Goal: Task Accomplishment & Management: Manage account settings

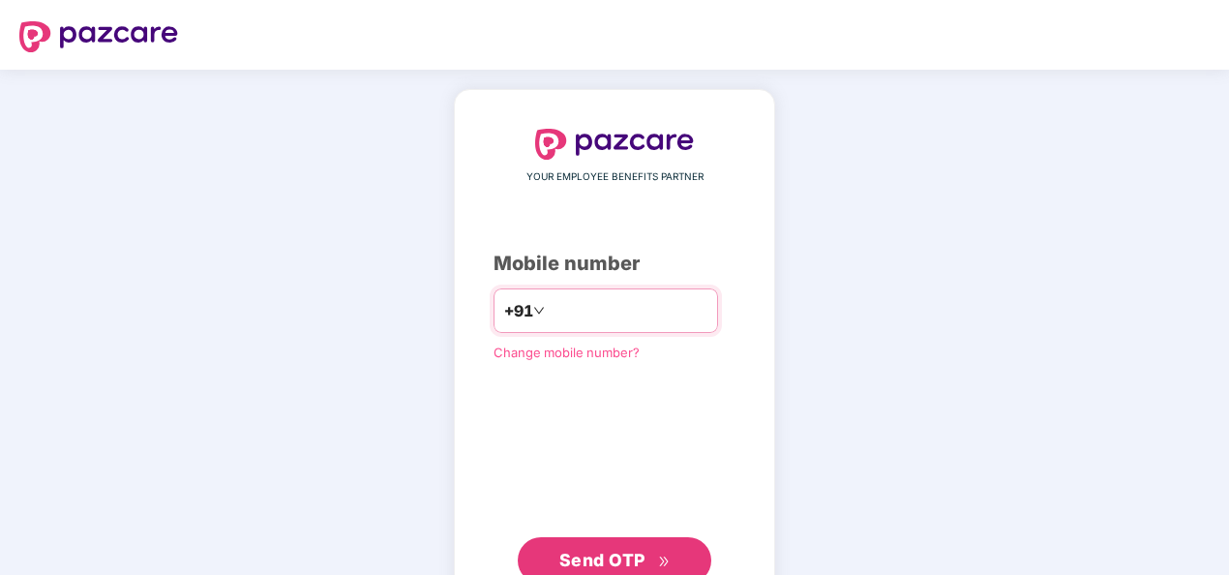
click at [600, 324] on input "number" at bounding box center [628, 310] width 159 height 31
click at [549, 319] on input "number" at bounding box center [628, 310] width 159 height 31
type input "**********"
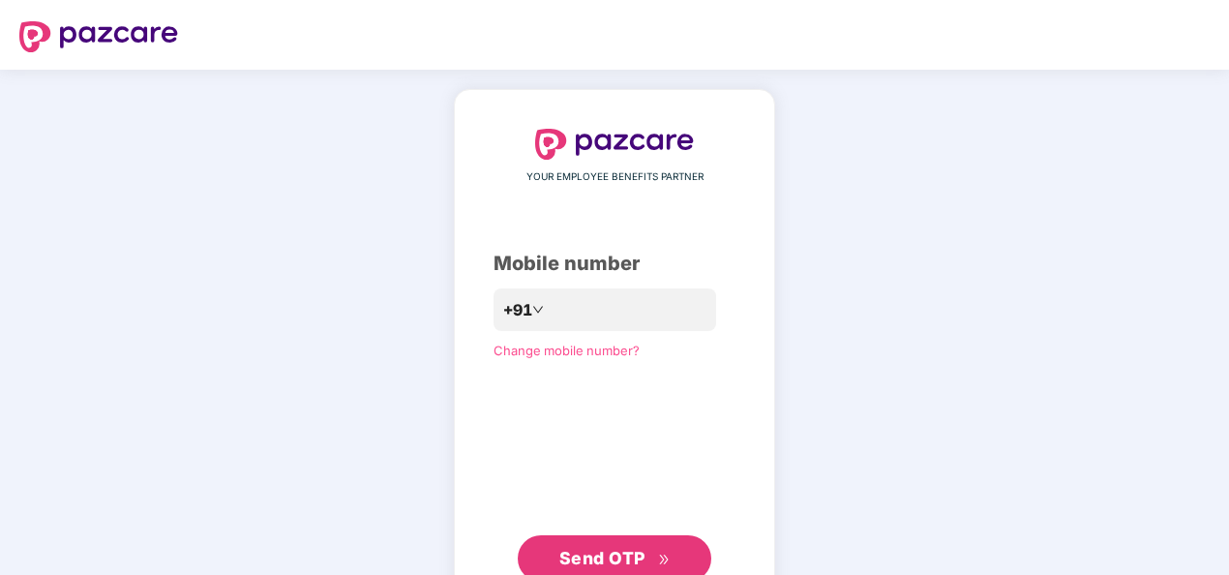
click at [611, 543] on button "Send OTP" at bounding box center [615, 558] width 194 height 46
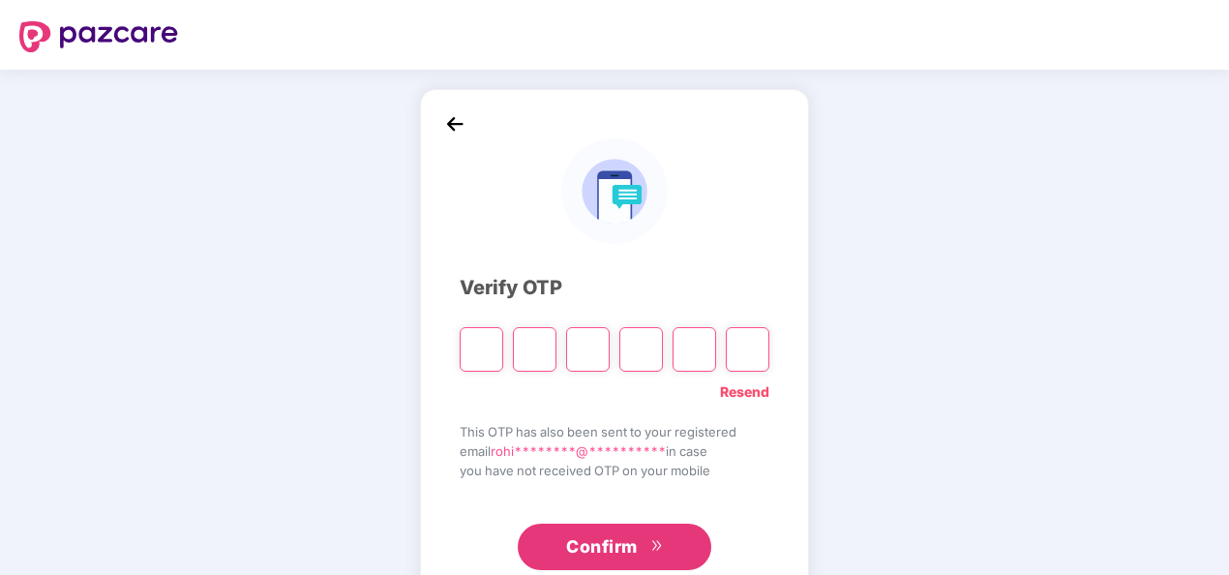
type input "*"
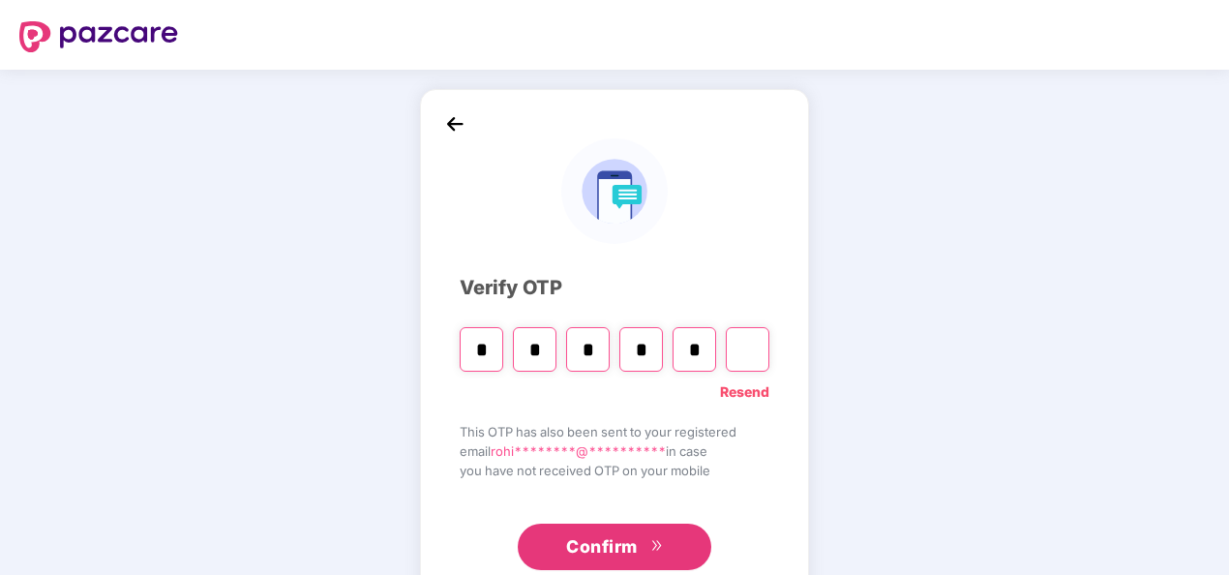
type input "*"
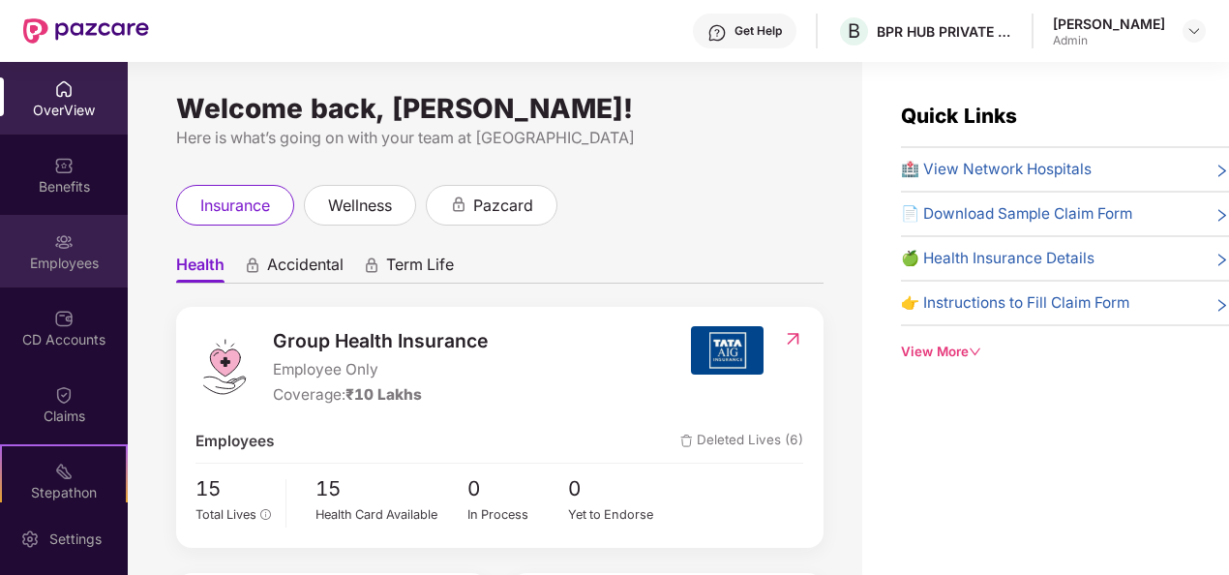
click at [59, 255] on div "Employees" at bounding box center [64, 262] width 128 height 19
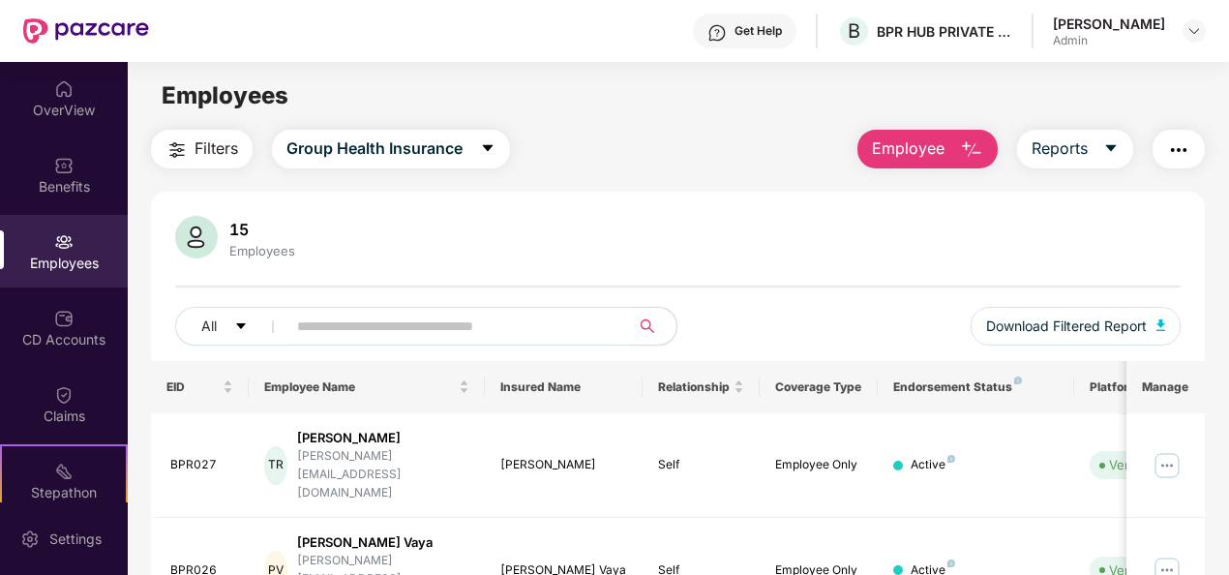
click at [471, 323] on input "text" at bounding box center [450, 326] width 307 height 29
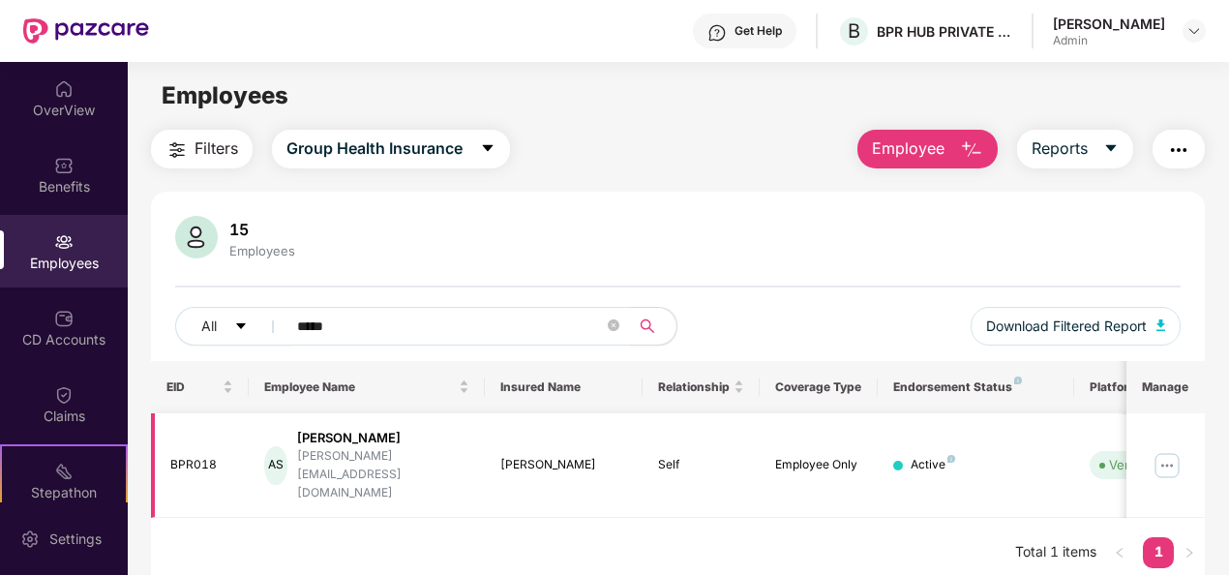
type input "*****"
click at [1171, 450] on img at bounding box center [1166, 465] width 31 height 31
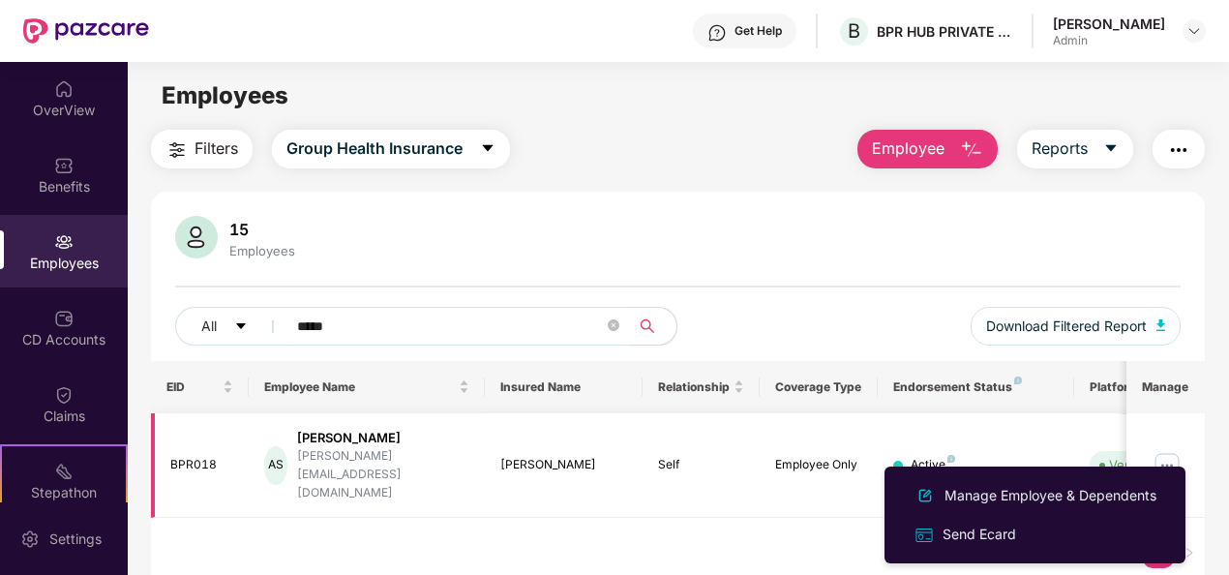
click at [732, 456] on div "Self" at bounding box center [701, 465] width 87 height 18
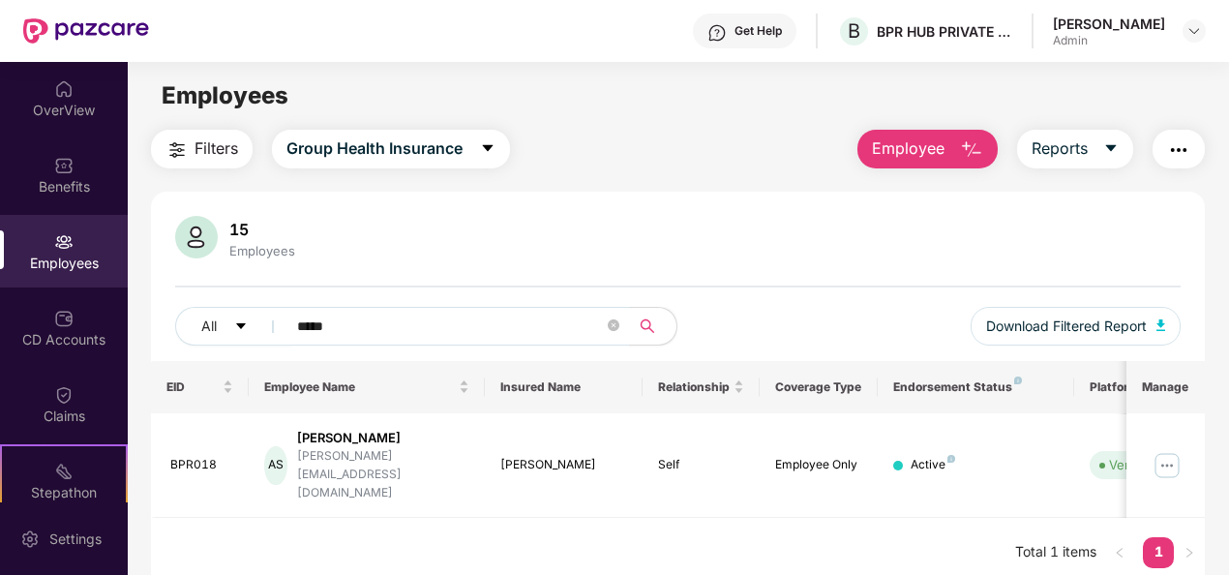
click at [967, 144] on img "button" at bounding box center [971, 149] width 23 height 23
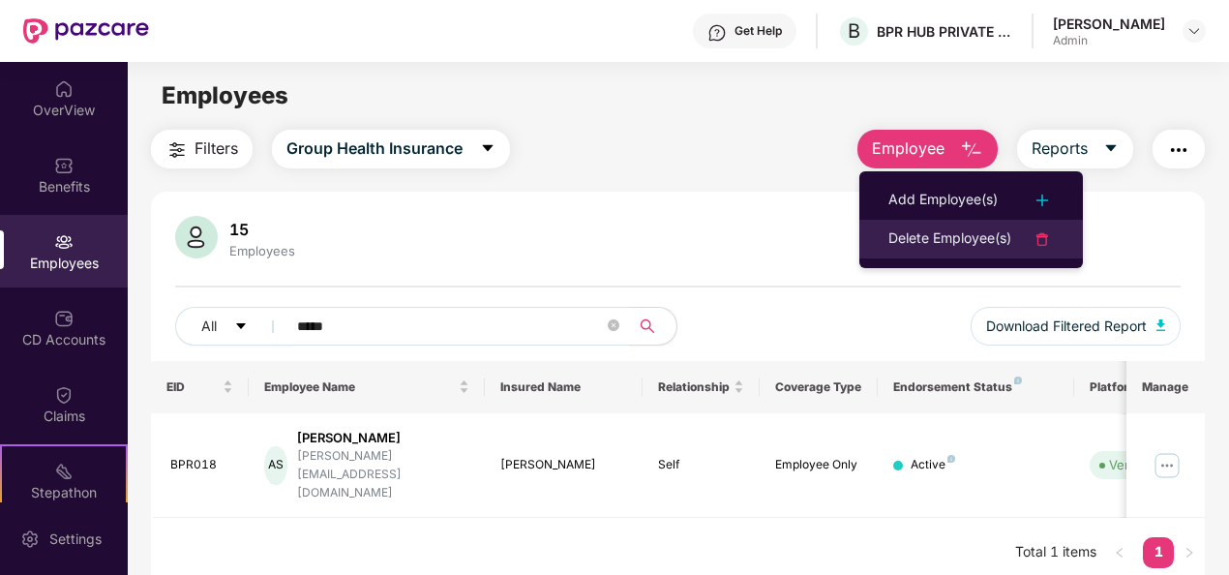
click at [964, 231] on div "Delete Employee(s)" at bounding box center [949, 238] width 123 height 23
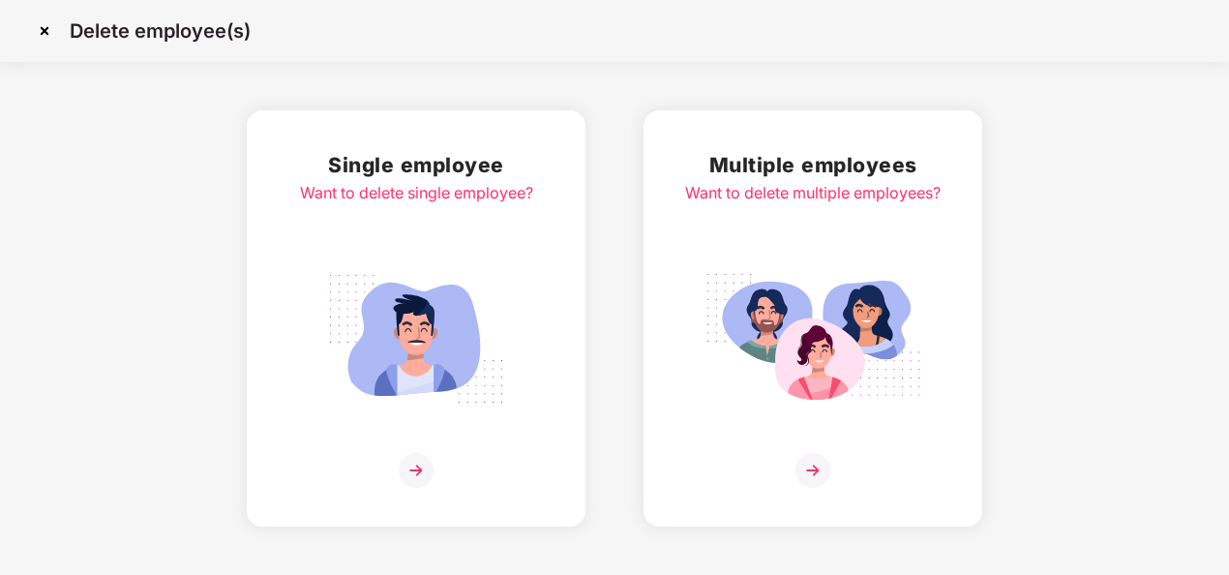
click at [354, 372] on img at bounding box center [416, 338] width 217 height 151
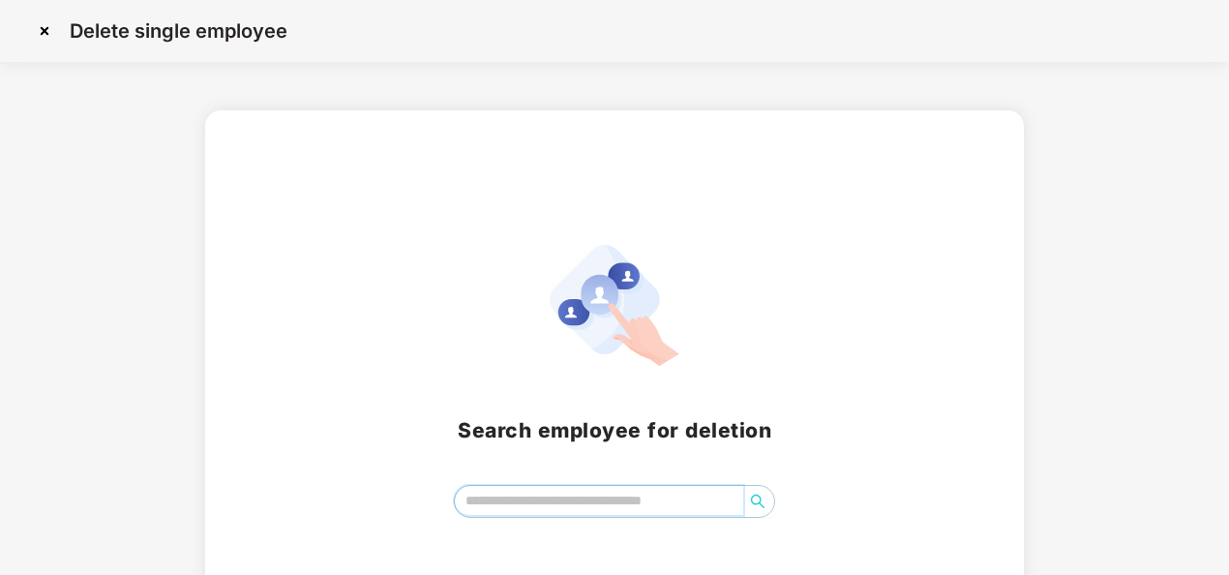
click at [503, 505] on input "search" at bounding box center [599, 500] width 289 height 29
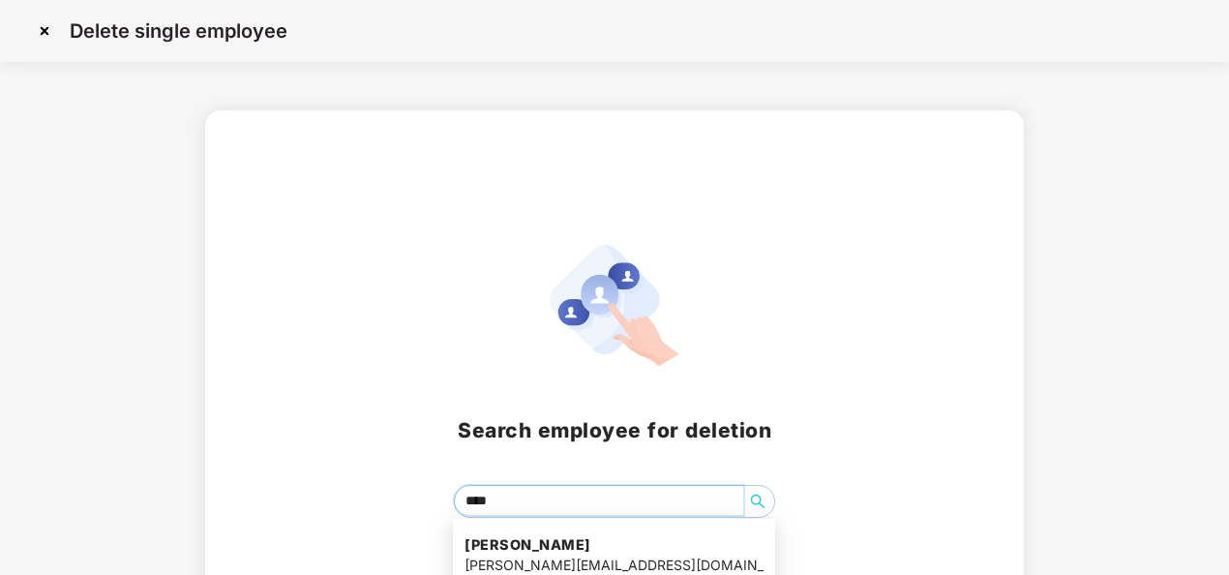
type input "*****"
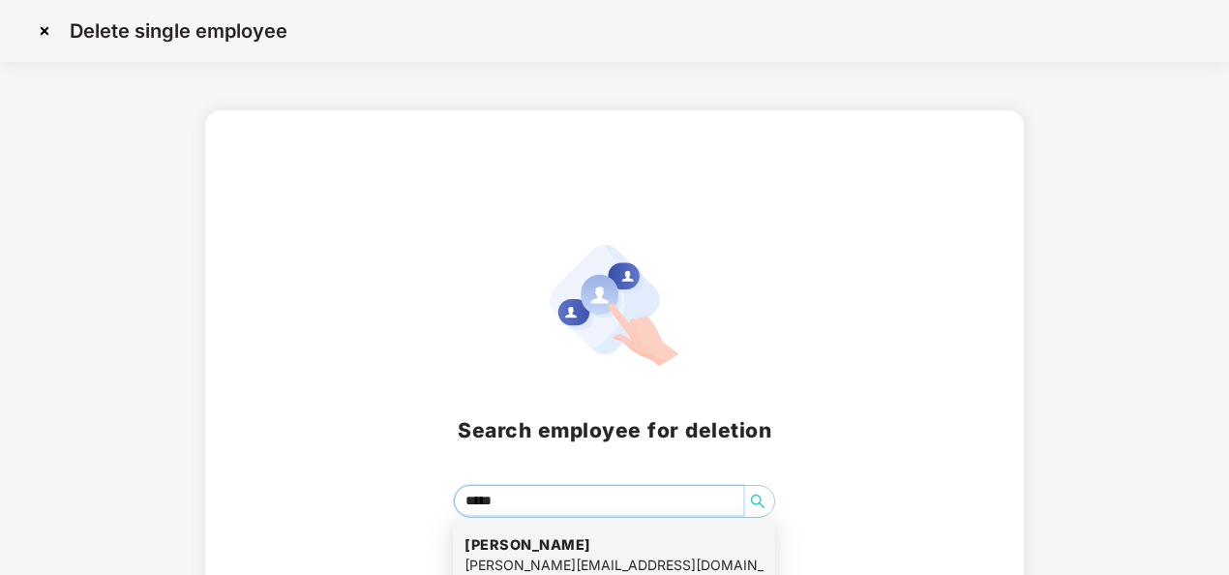
click at [533, 558] on div "[PERSON_NAME][EMAIL_ADDRESS][DOMAIN_NAME]" at bounding box center [613, 564] width 299 height 21
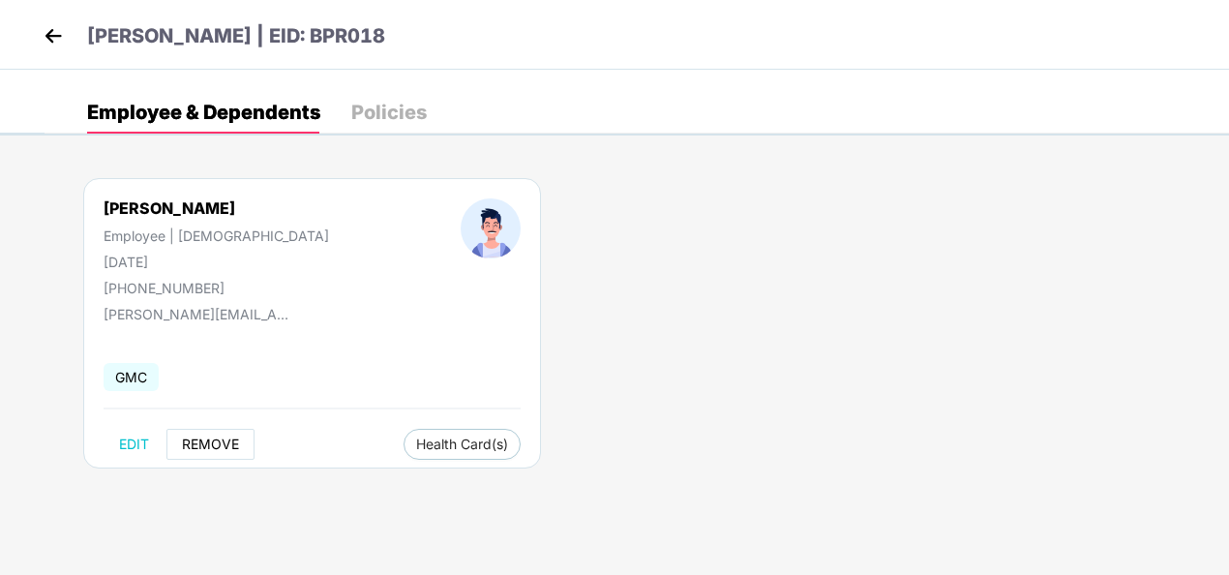
click at [201, 442] on span "REMOVE" at bounding box center [210, 443] width 57 height 15
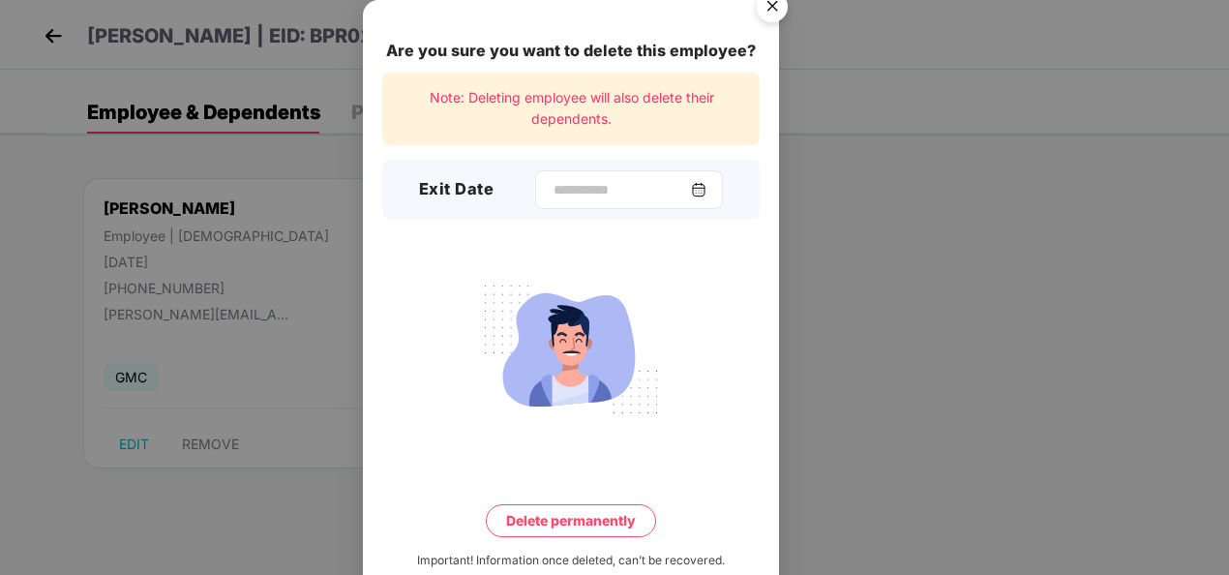
click at [706, 192] on img at bounding box center [698, 189] width 15 height 15
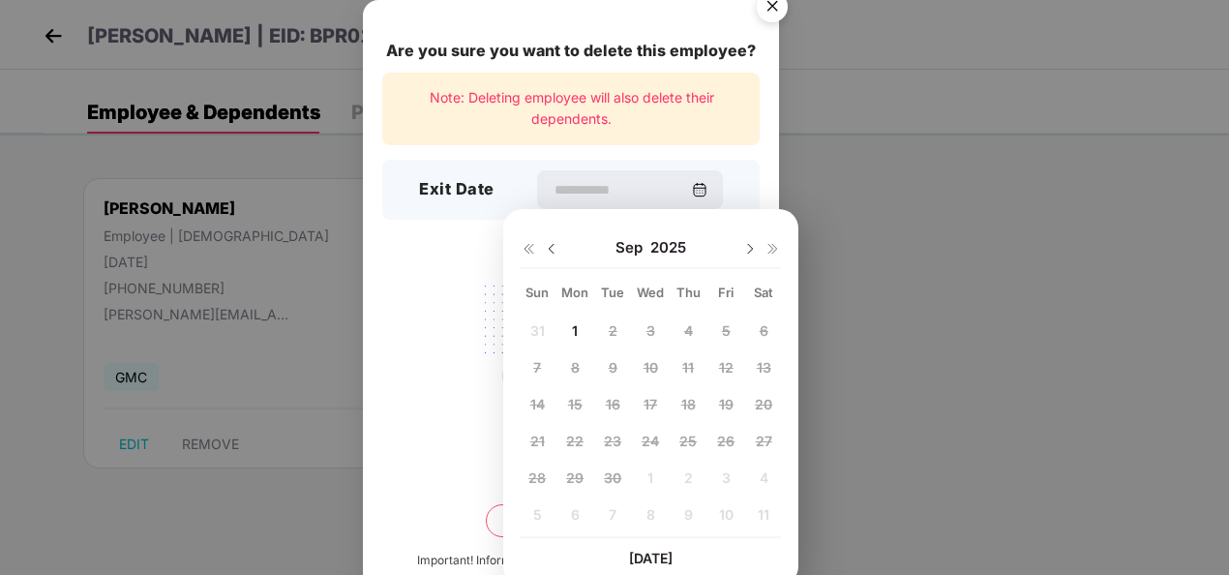
click at [558, 249] on img at bounding box center [551, 248] width 15 height 15
click at [532, 509] on span "31" at bounding box center [537, 514] width 15 height 16
type input "**********"
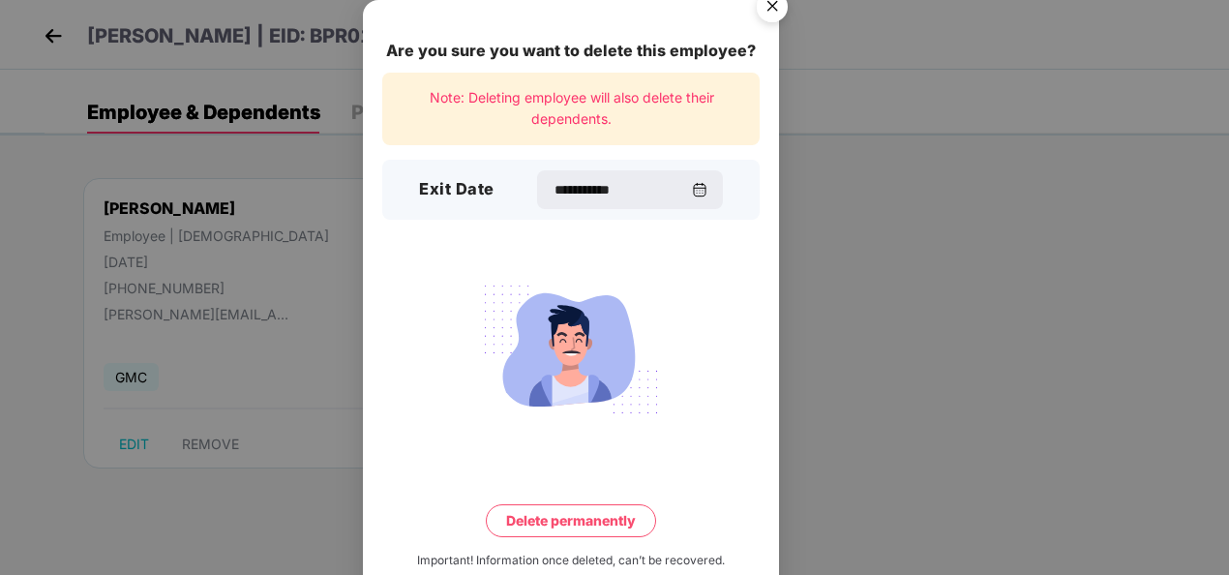
click at [602, 525] on button "Delete permanently" at bounding box center [571, 520] width 170 height 33
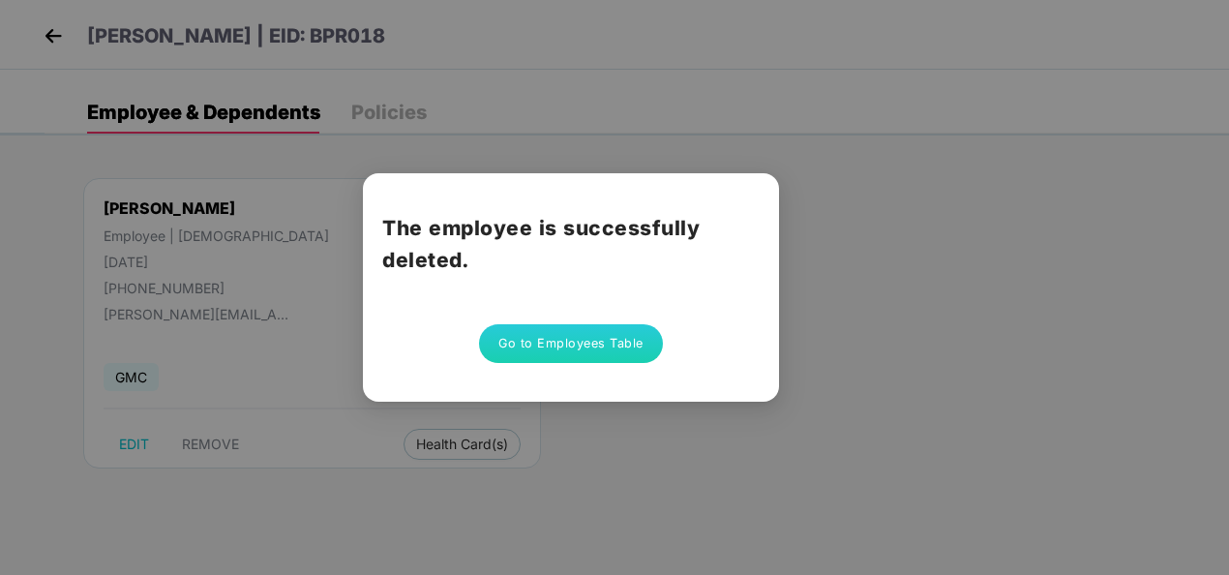
click at [574, 348] on button "Go to Employees Table" at bounding box center [571, 343] width 184 height 39
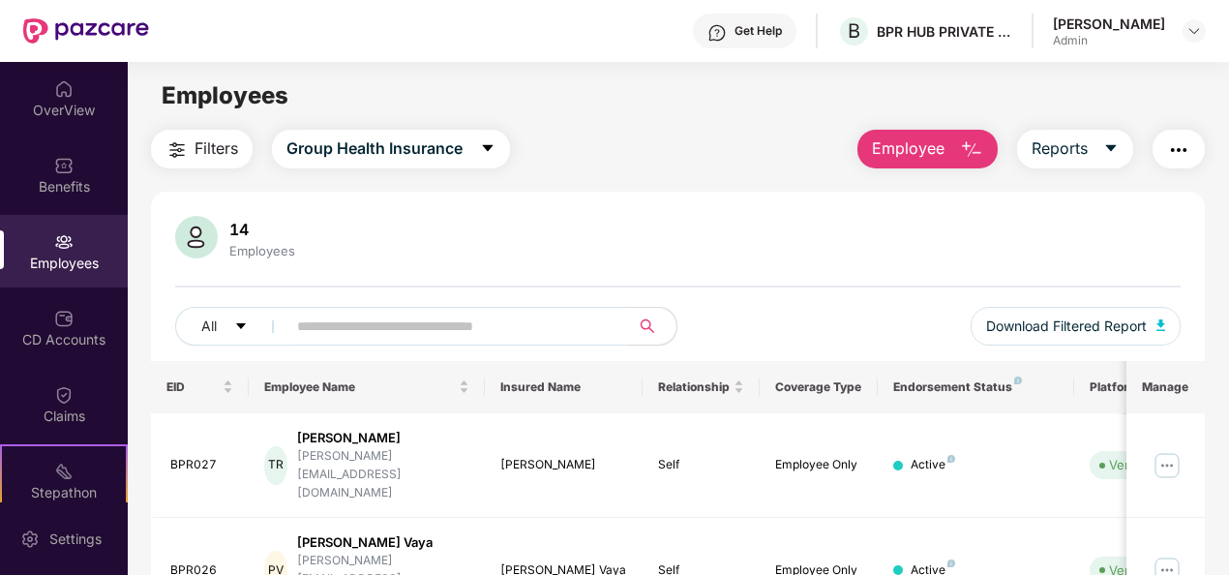
click at [465, 325] on input "text" at bounding box center [450, 326] width 307 height 29
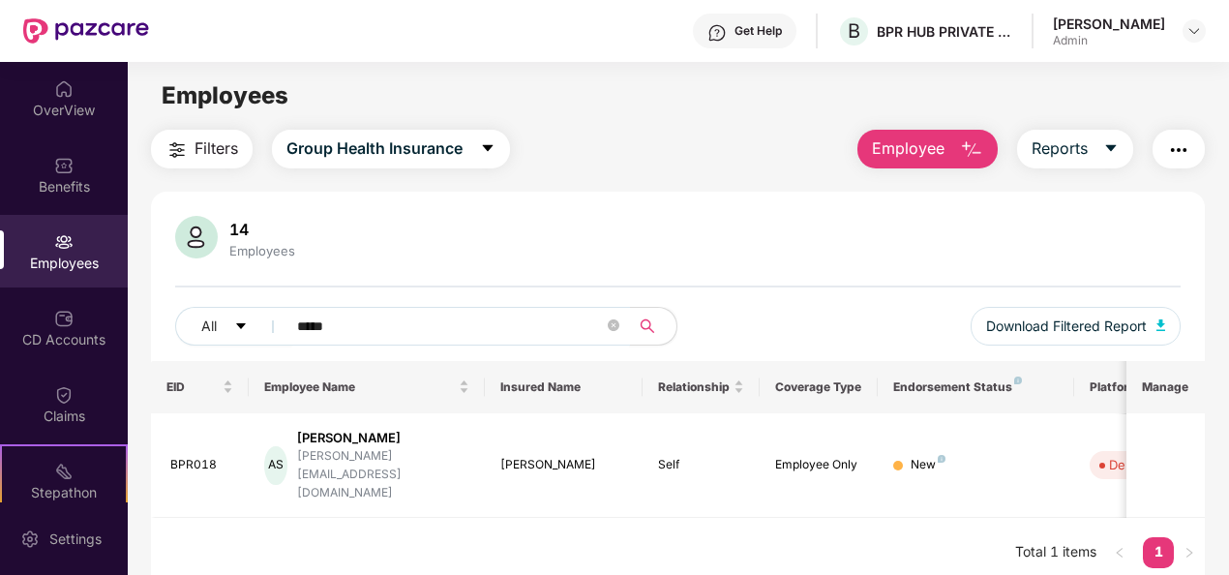
type input "*****"
click at [641, 517] on div "EID Employee Name Insured Name Relationship Coverage Type Endorsement Status Pl…" at bounding box center [678, 474] width 1055 height 227
